Goal: Transaction & Acquisition: Purchase product/service

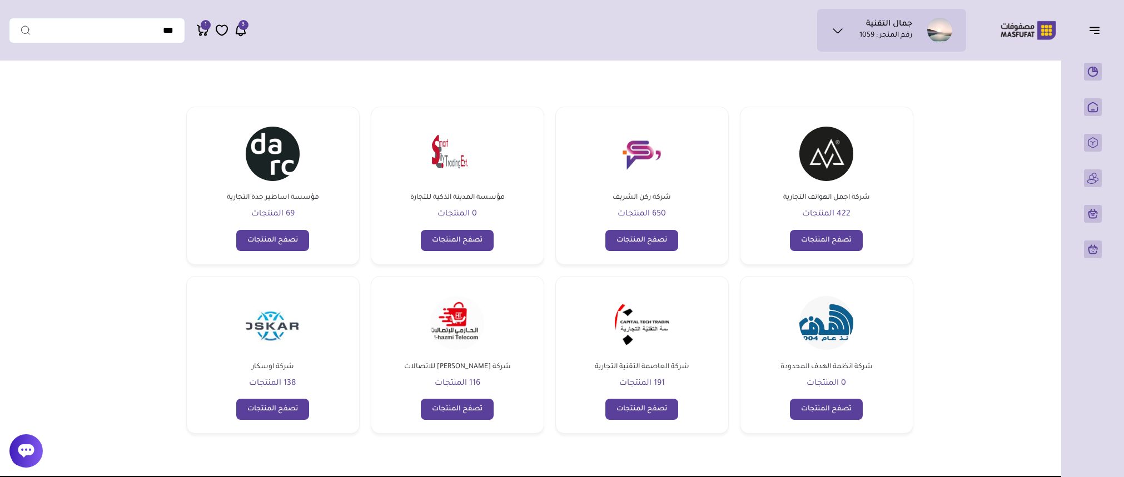
scroll to position [83, 0]
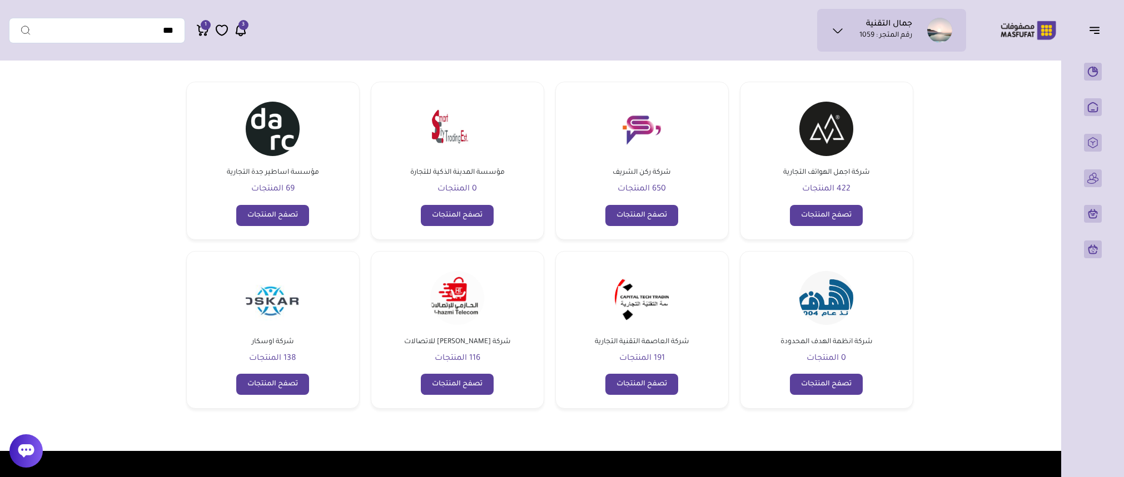
click at [632, 125] on img at bounding box center [642, 129] width 54 height 54
click at [640, 212] on link "تصفح المنتجات" at bounding box center [641, 215] width 73 height 21
